Goal: Go to known website: Go to known website

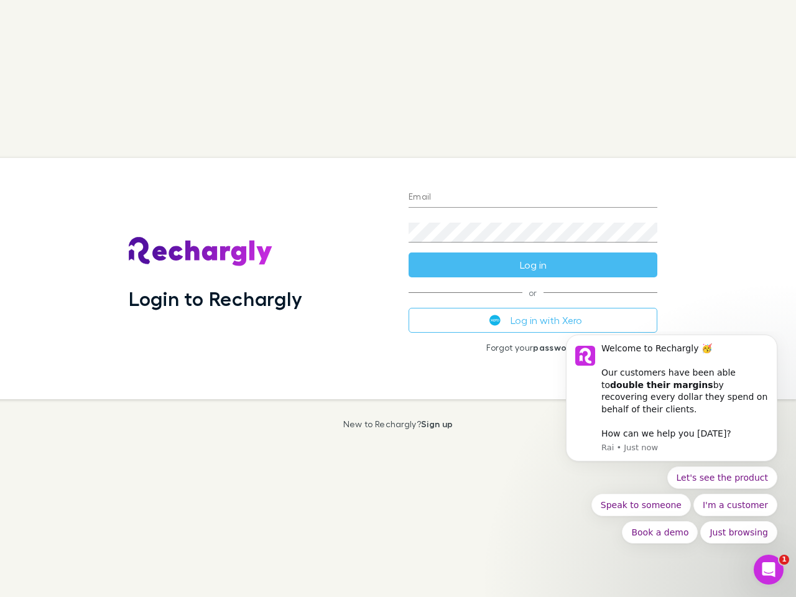
click at [398, 299] on div "Login to Rechargly" at bounding box center [259, 278] width 280 height 241
click at [533, 198] on input "Email" at bounding box center [533, 198] width 249 height 20
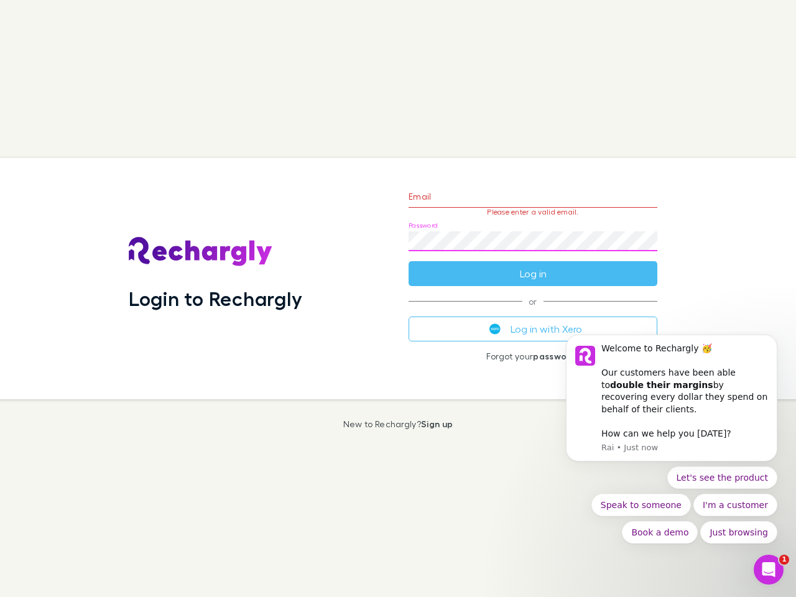
click at [533, 265] on form "Email Please enter a valid email. Password Log in" at bounding box center [533, 232] width 249 height 108
click at [533, 320] on div "Email Please enter a valid email. Password Log in or Log in with Xero Forgot yo…" at bounding box center [533, 278] width 269 height 241
click at [672, 404] on div "Welcome to Rechargly 🥳 ​ Our customers have been able to double their margins b…" at bounding box center [685, 379] width 167 height 73
